Goal: Task Accomplishment & Management: Manage account settings

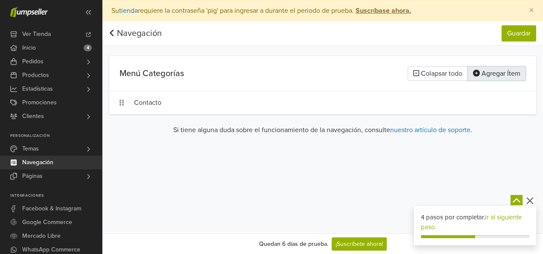
click at [488, 72] on button "Agregar Ítem" at bounding box center [497, 73] width 58 height 15
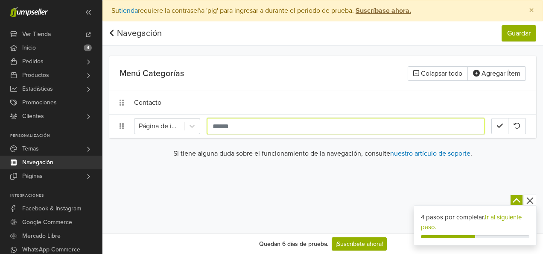
click at [252, 129] on input "text" at bounding box center [346, 126] width 278 height 16
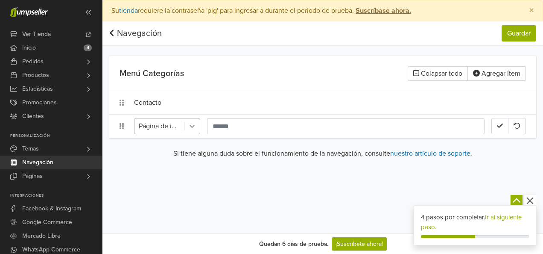
click at [190, 127] on icon at bounding box center [192, 126] width 9 height 9
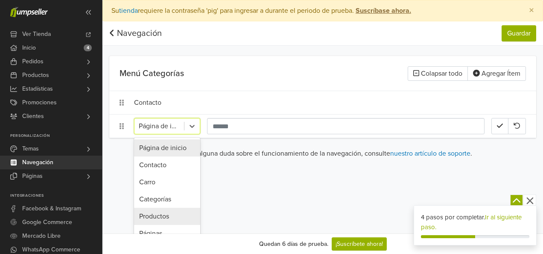
click at [156, 213] on div "Productos" at bounding box center [167, 215] width 66 height 17
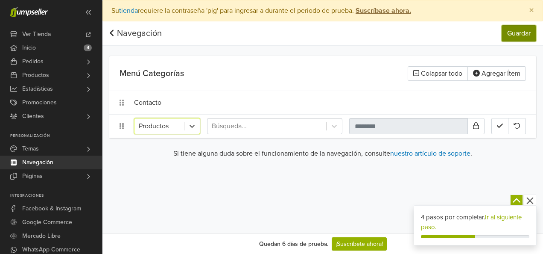
click at [520, 38] on button "Guardar" at bounding box center [519, 33] width 35 height 16
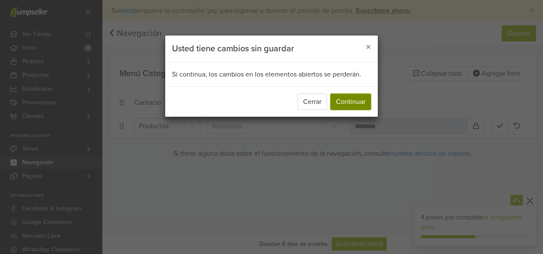
click at [354, 102] on button "Continuar" at bounding box center [350, 102] width 41 height 16
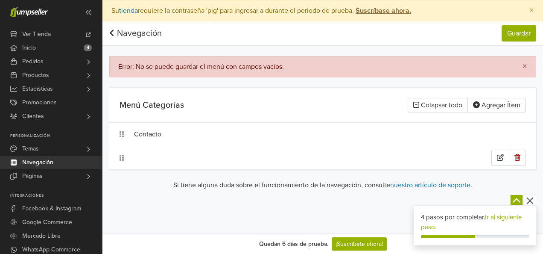
click at [138, 161] on div at bounding box center [322, 157] width 427 height 23
click at [120, 156] on icon at bounding box center [122, 158] width 4 height 6
click at [122, 158] on icon at bounding box center [122, 157] width 4 height 7
click at [126, 158] on div at bounding box center [322, 157] width 427 height 23
click at [517, 159] on button "button" at bounding box center [517, 157] width 17 height 16
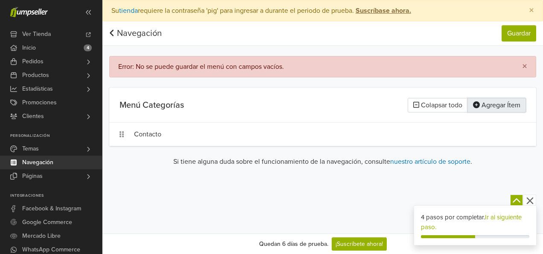
click at [497, 101] on button "Agregar Ítem" at bounding box center [497, 105] width 58 height 15
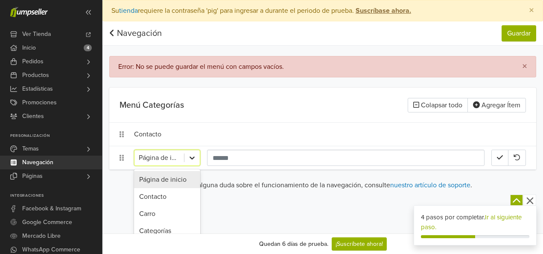
click at [190, 156] on icon at bounding box center [192, 157] width 9 height 9
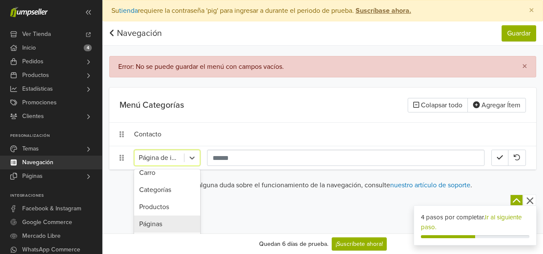
scroll to position [43, 0]
click at [166, 206] on div "Productos" at bounding box center [167, 204] width 66 height 17
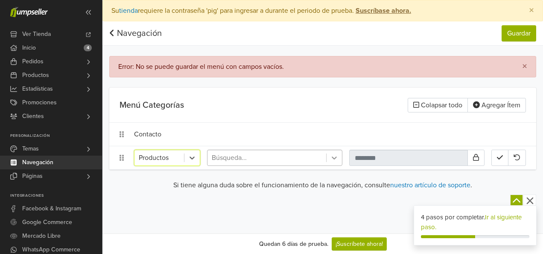
click at [340, 157] on div at bounding box center [334, 157] width 15 height 15
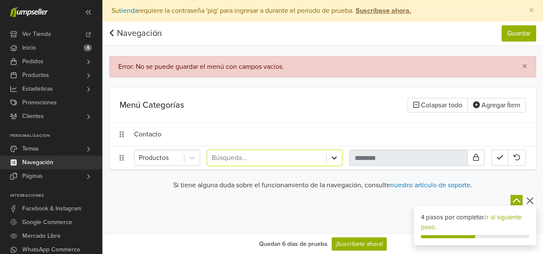
click at [340, 157] on div at bounding box center [334, 157] width 15 height 15
click at [500, 160] on button "button" at bounding box center [499, 157] width 17 height 16
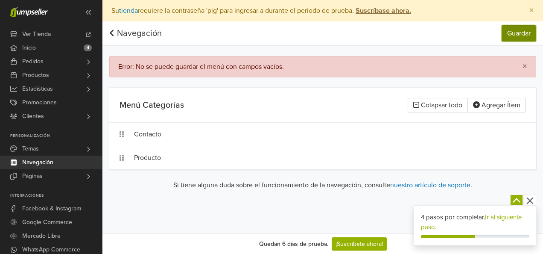
click at [528, 35] on button "Guardar" at bounding box center [519, 33] width 35 height 16
click at [223, 151] on div "Producto" at bounding box center [312, 157] width 357 height 16
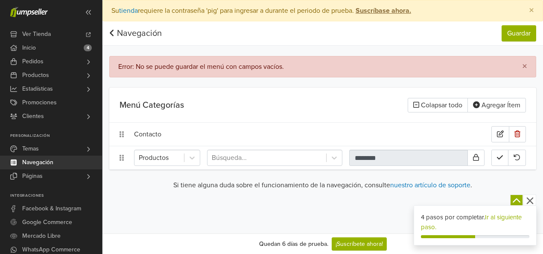
click at [395, 137] on div "Contacto" at bounding box center [312, 134] width 357 height 16
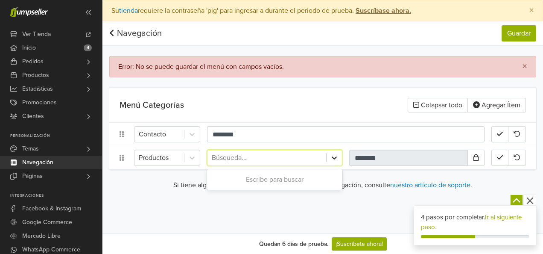
click at [333, 158] on icon at bounding box center [334, 157] width 9 height 9
type input "********"
click at [308, 200] on div "Preferencias Suscripción Salir × Su tienda requiere la contraseña 'pig' para in…" at bounding box center [322, 116] width 441 height 233
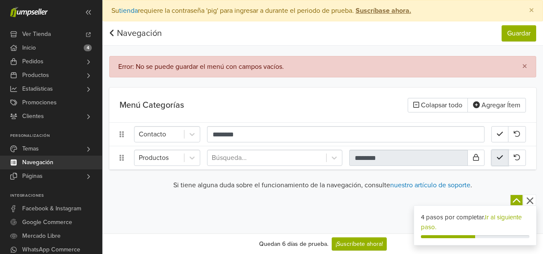
click at [500, 155] on icon "button" at bounding box center [500, 157] width 6 height 7
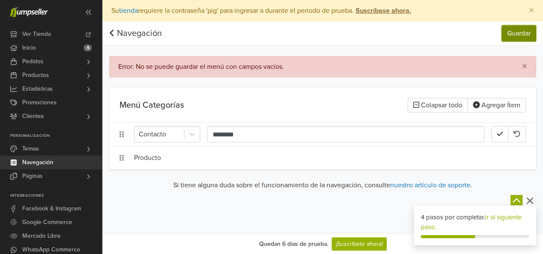
click at [531, 27] on button "Guardar" at bounding box center [519, 33] width 35 height 16
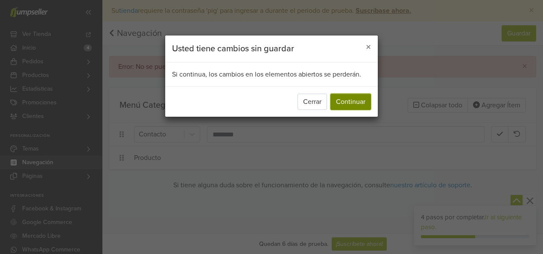
click at [353, 101] on button "Continuar" at bounding box center [350, 102] width 41 height 16
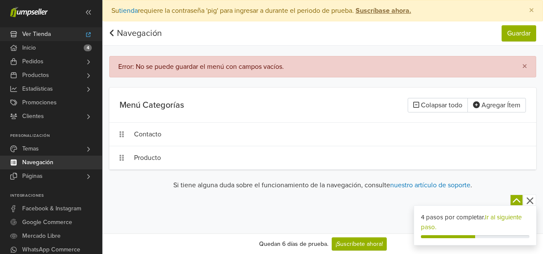
click at [64, 35] on link "Ver Tienda" at bounding box center [51, 34] width 102 height 14
click at [53, 158] on span "Navegación" at bounding box center [37, 162] width 31 height 14
click at [38, 73] on span "Productos" at bounding box center [35, 75] width 27 height 14
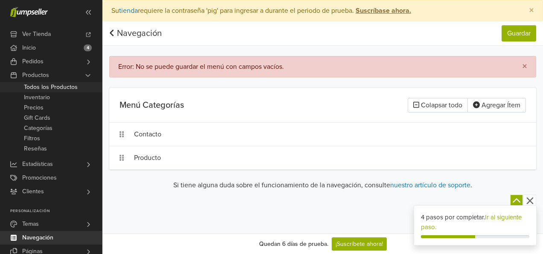
click at [38, 85] on span "Todos los Productos" at bounding box center [51, 87] width 54 height 10
